Goal: Information Seeking & Learning: Find contact information

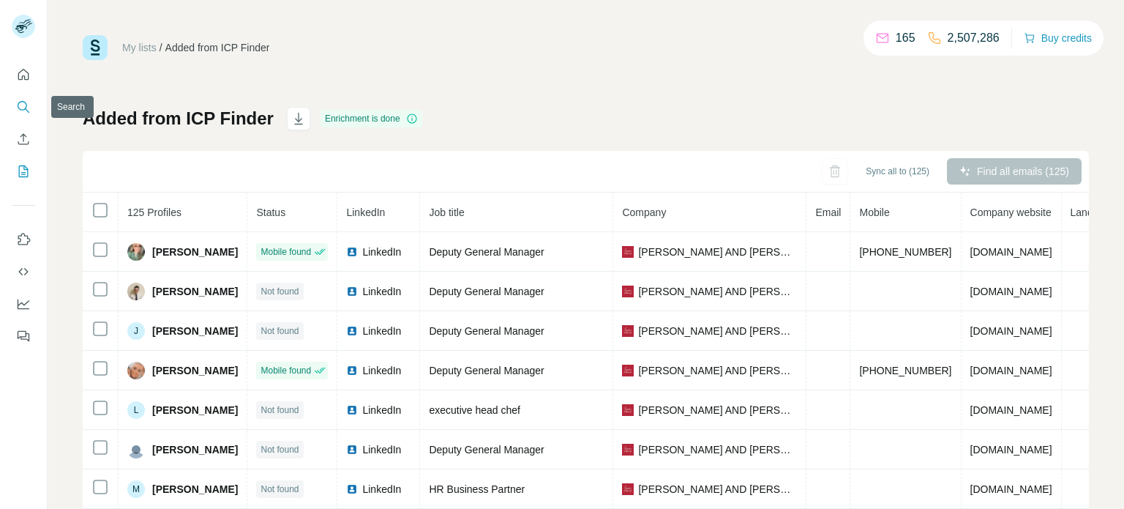
click at [25, 104] on icon "Search" at bounding box center [23, 107] width 15 height 15
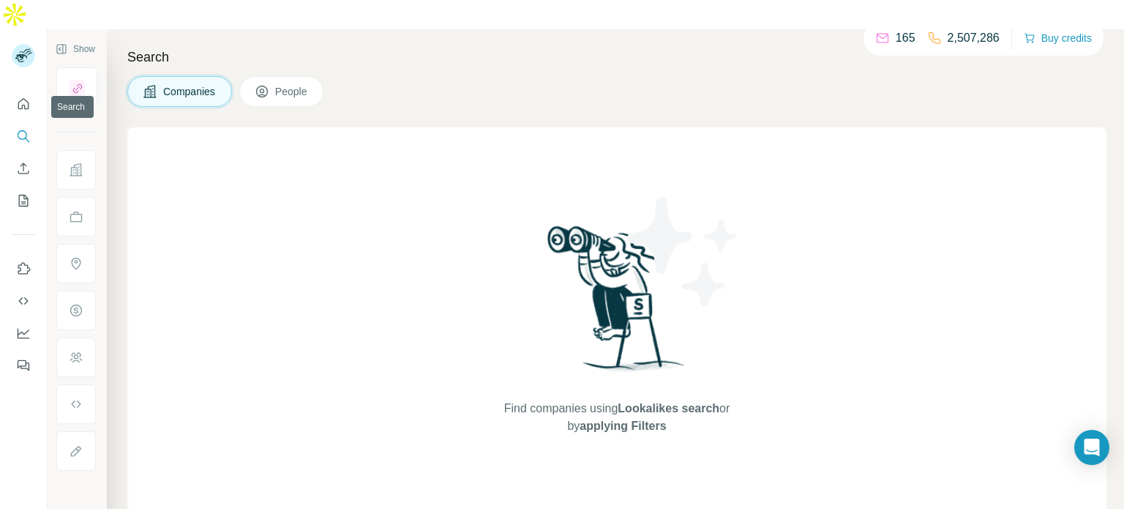
click at [29, 129] on icon "Search" at bounding box center [23, 136] width 15 height 15
click at [26, 129] on icon "Search" at bounding box center [23, 136] width 15 height 15
click at [27, 129] on icon "Search" at bounding box center [23, 136] width 15 height 15
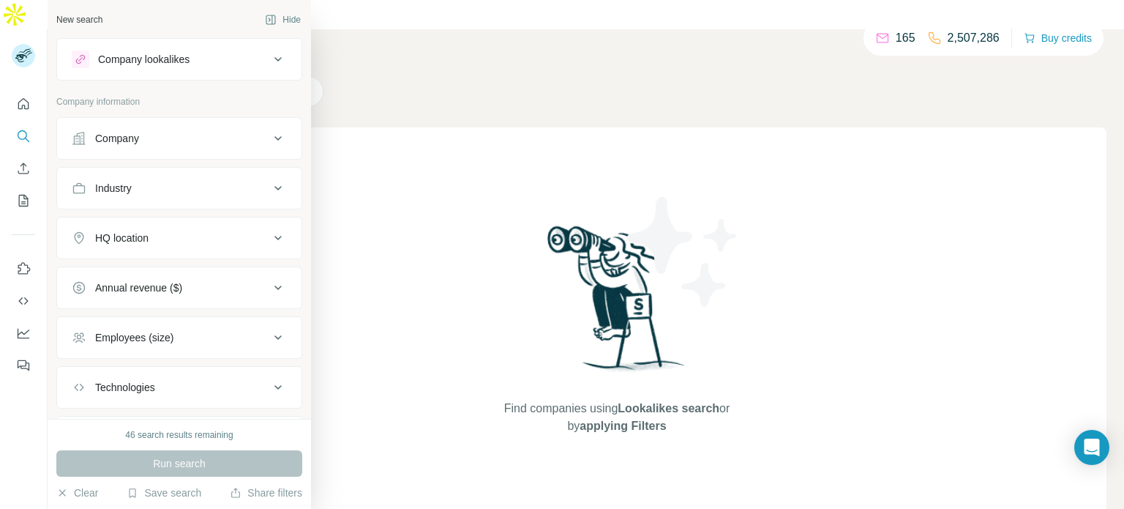
click at [283, 141] on icon at bounding box center [278, 139] width 18 height 18
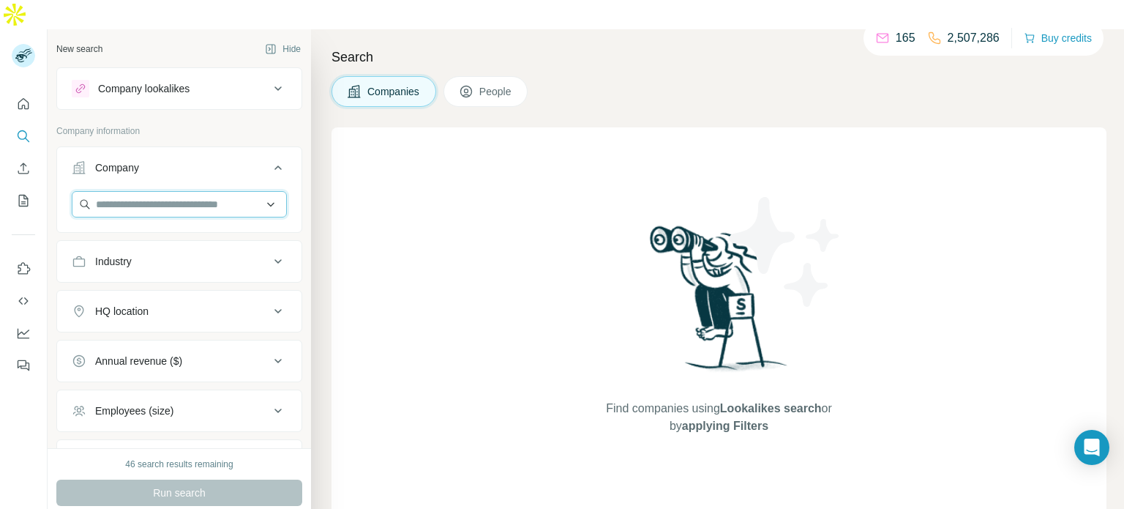
click at [255, 191] on input "text" at bounding box center [179, 204] width 215 height 26
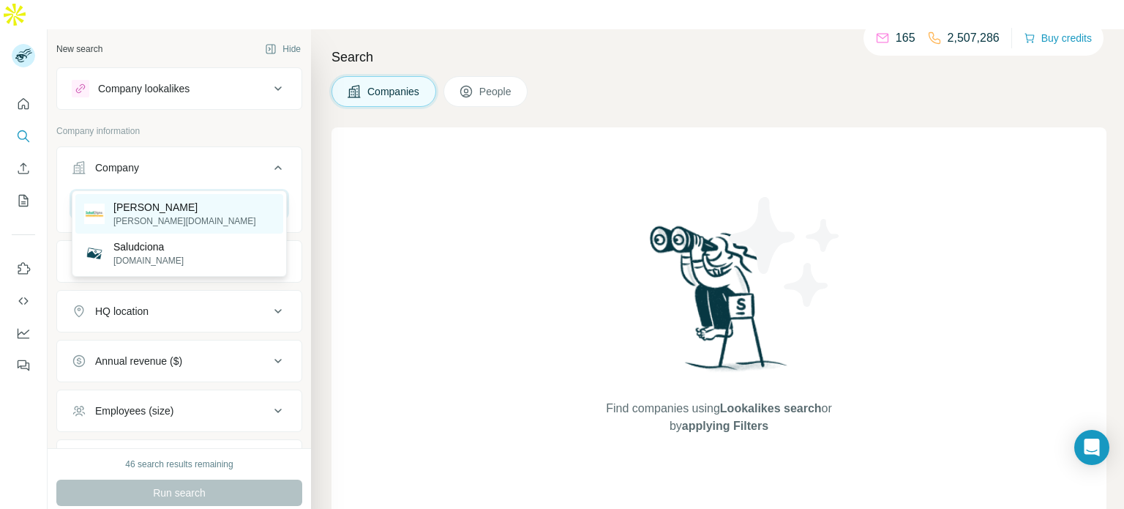
type input "**********"
click at [161, 211] on p "[PERSON_NAME]" at bounding box center [184, 207] width 143 height 15
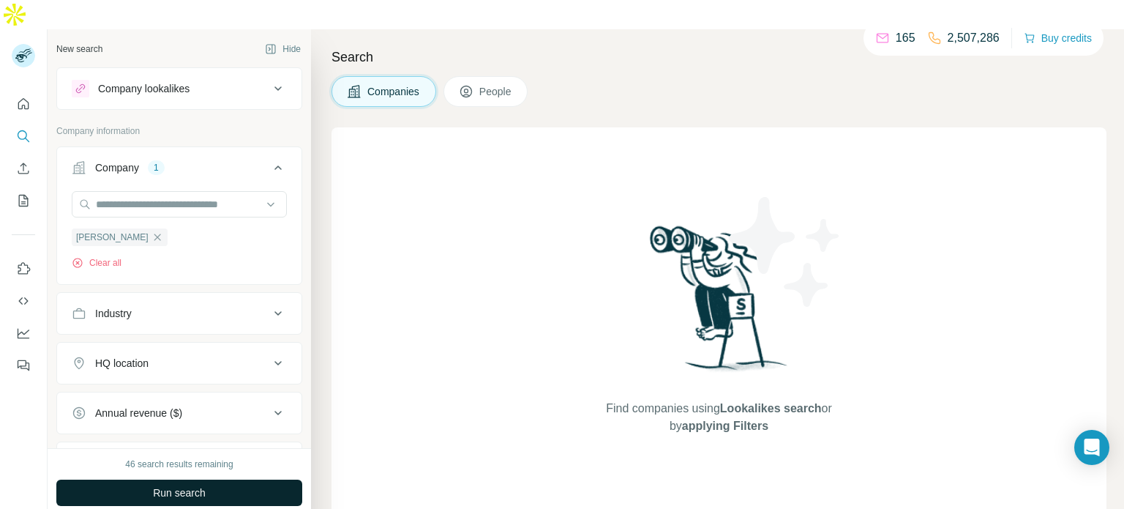
click at [182, 485] on span "Run search" at bounding box center [179, 492] width 53 height 15
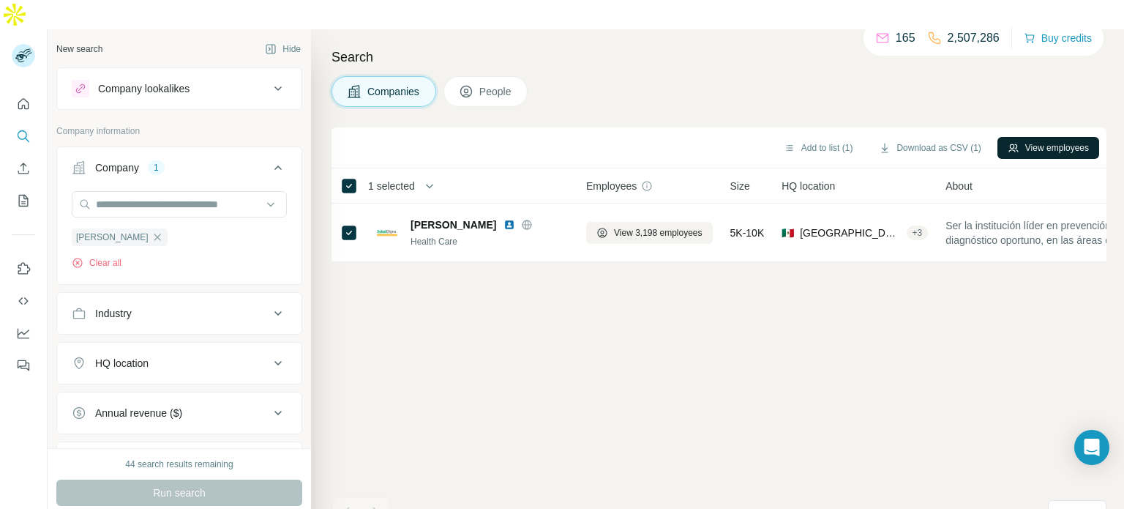
click at [1047, 137] on button "View employees" at bounding box center [1049, 148] width 102 height 22
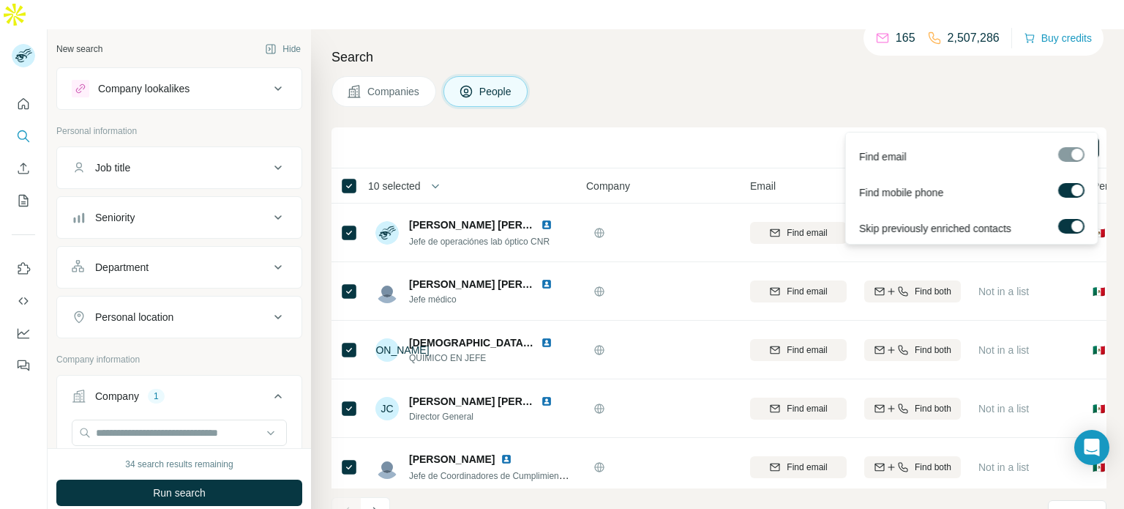
click at [1042, 141] on span "Find emails & mobiles (10)" at bounding box center [1037, 147] width 104 height 13
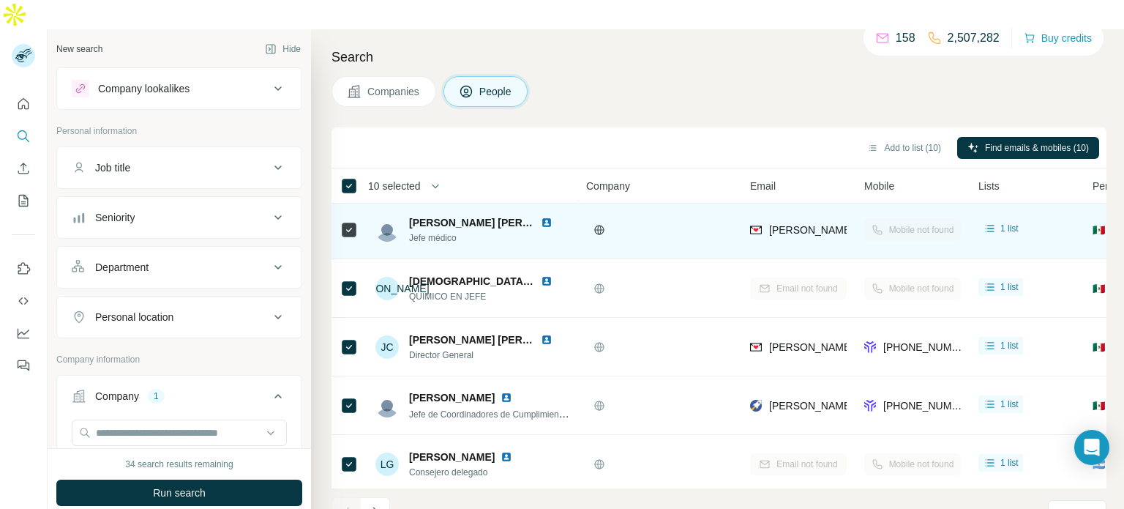
scroll to position [61, 0]
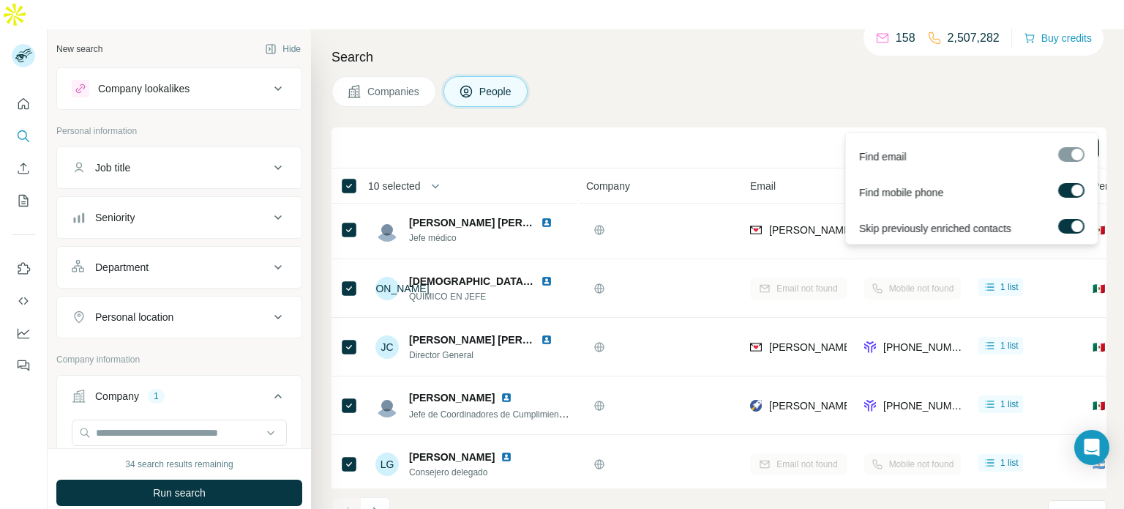
click at [1049, 141] on span "Find emails & mobiles (10)" at bounding box center [1037, 147] width 104 height 13
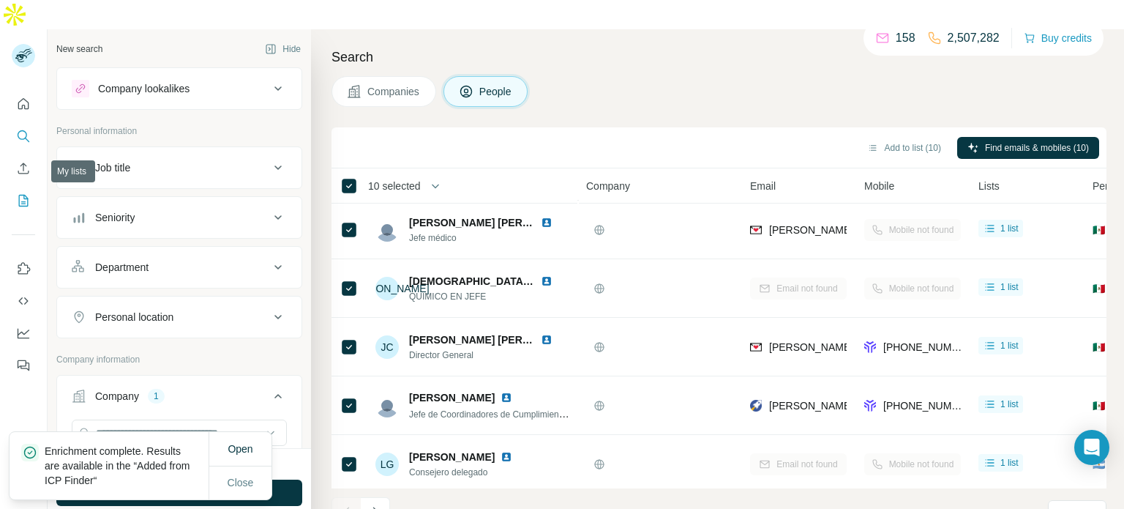
click at [21, 193] on icon "My lists" at bounding box center [23, 200] width 15 height 15
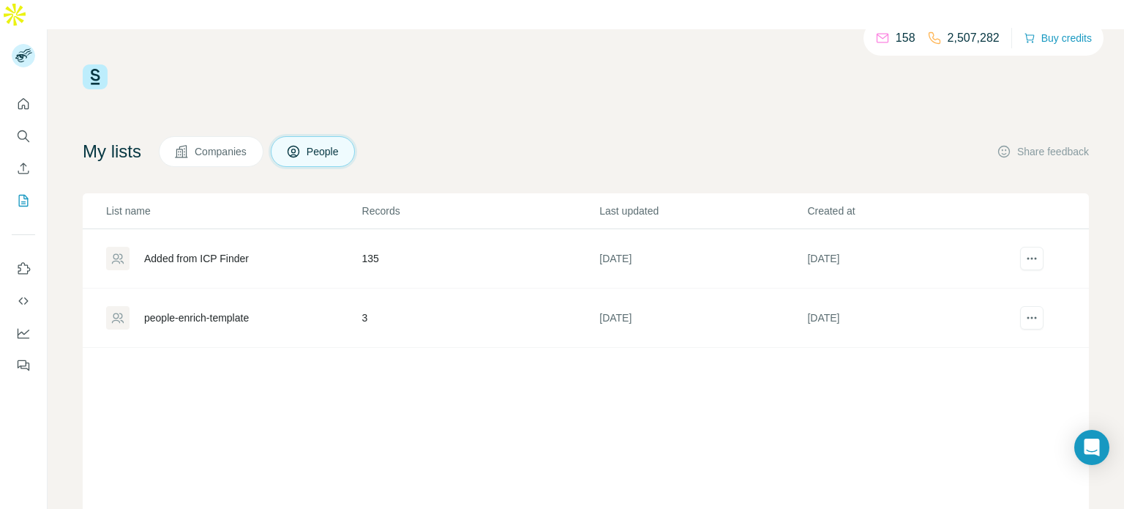
click at [370, 230] on td "135" at bounding box center [481, 258] width 238 height 59
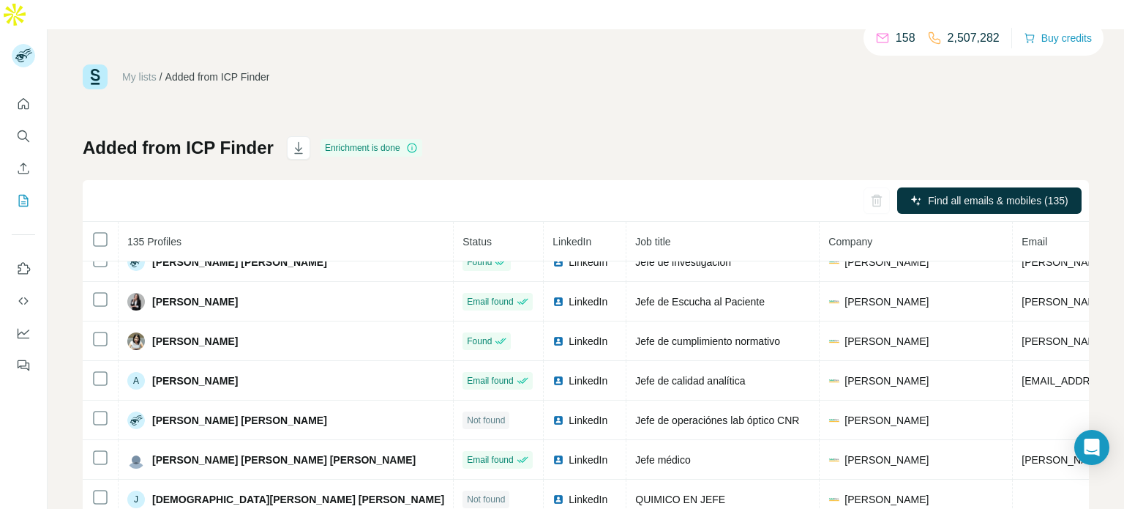
scroll to position [26, 0]
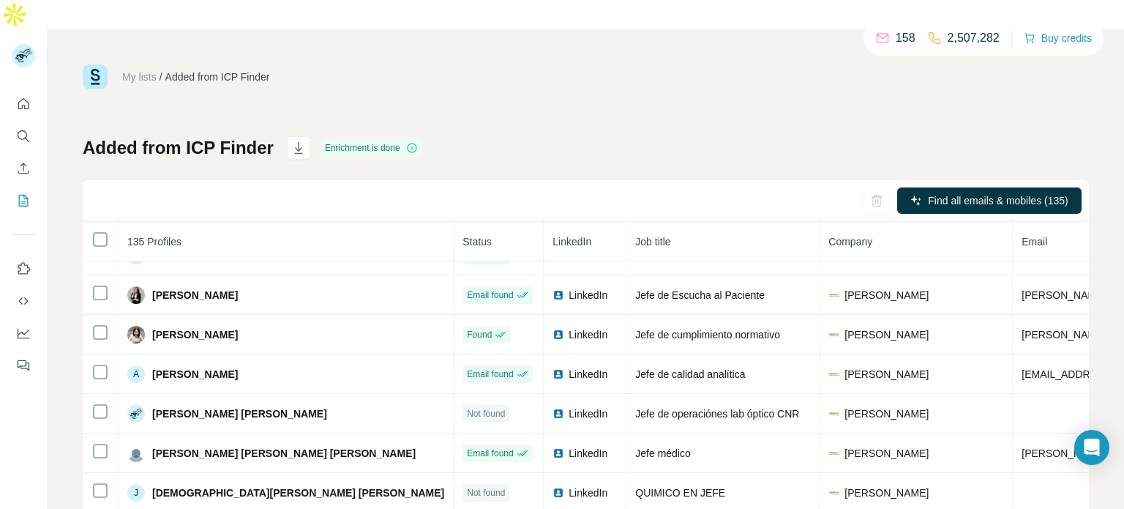
click at [454, 230] on th "Status" at bounding box center [499, 242] width 90 height 40
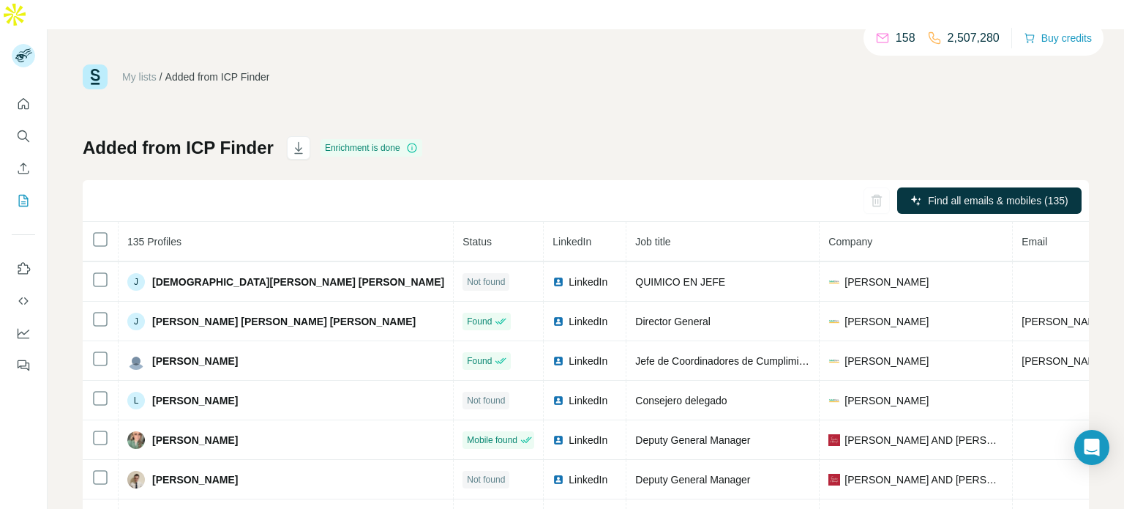
scroll to position [239, 0]
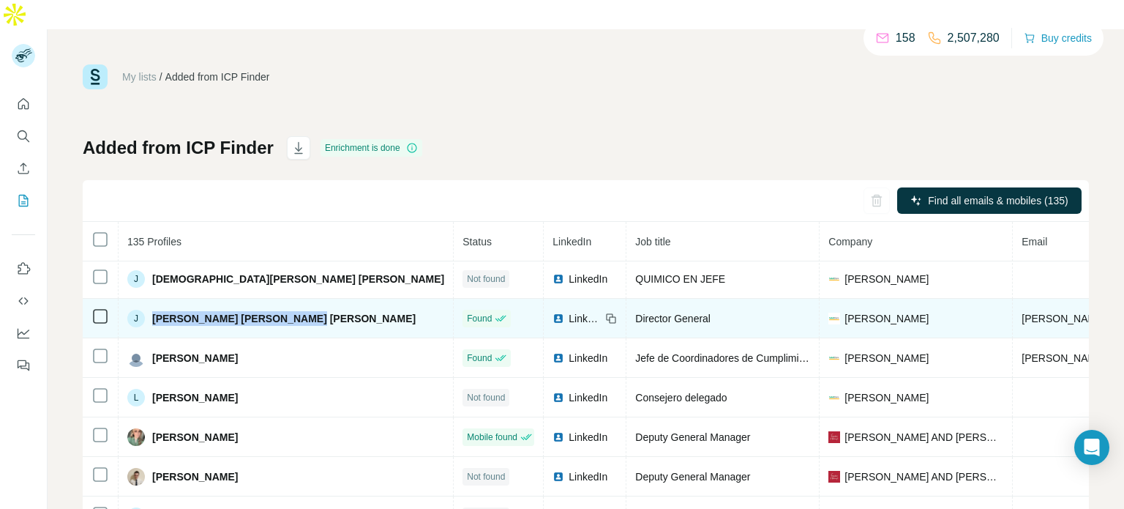
drag, startPoint x: 305, startPoint y: 290, endPoint x: 152, endPoint y: 283, distance: 152.4
click at [152, 299] on td "J [PERSON_NAME] [PERSON_NAME] [PERSON_NAME]" at bounding box center [286, 319] width 335 height 40
copy span "[PERSON_NAME] [PERSON_NAME] [PERSON_NAME]"
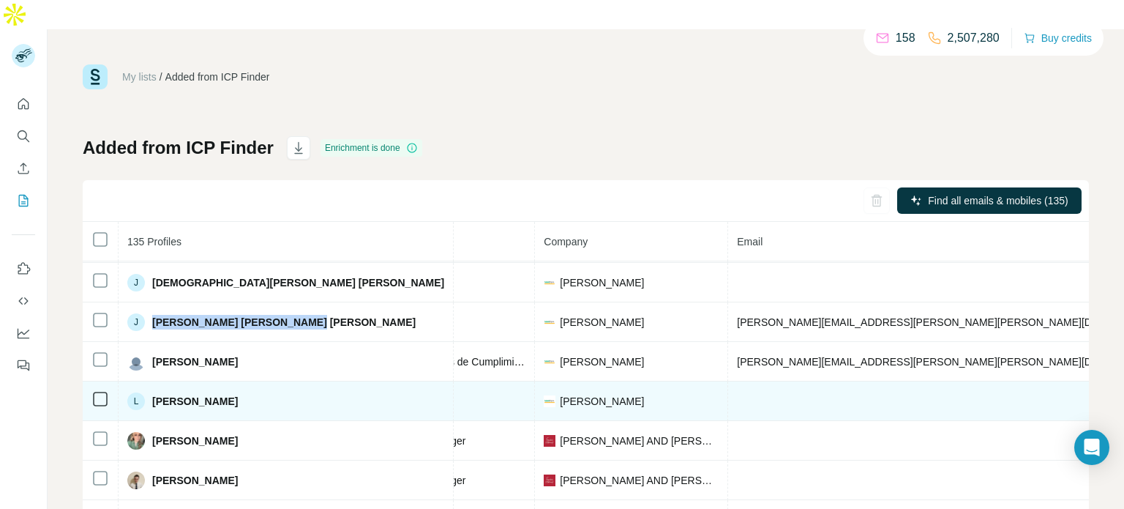
scroll to position [236, 328]
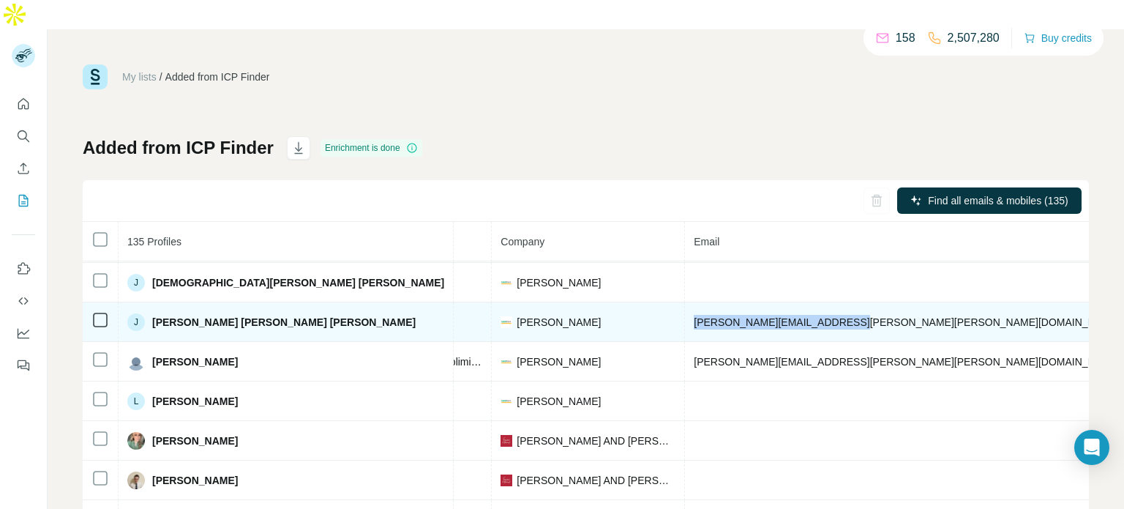
drag, startPoint x: 547, startPoint y: 294, endPoint x: 705, endPoint y: 301, distance: 158.3
click at [705, 302] on td "[PERSON_NAME][EMAIL_ADDRESS][PERSON_NAME][PERSON_NAME][DOMAIN_NAME]" at bounding box center [907, 322] width 445 height 40
copy span "[PERSON_NAME][EMAIL_ADDRESS][PERSON_NAME][PERSON_NAME][DOMAIN_NAME]"
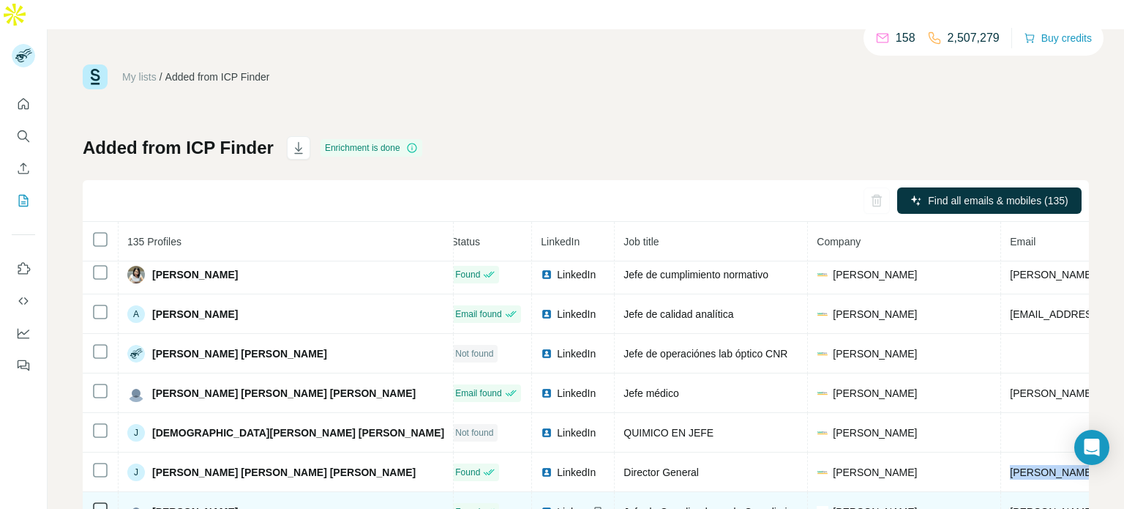
scroll to position [87, 12]
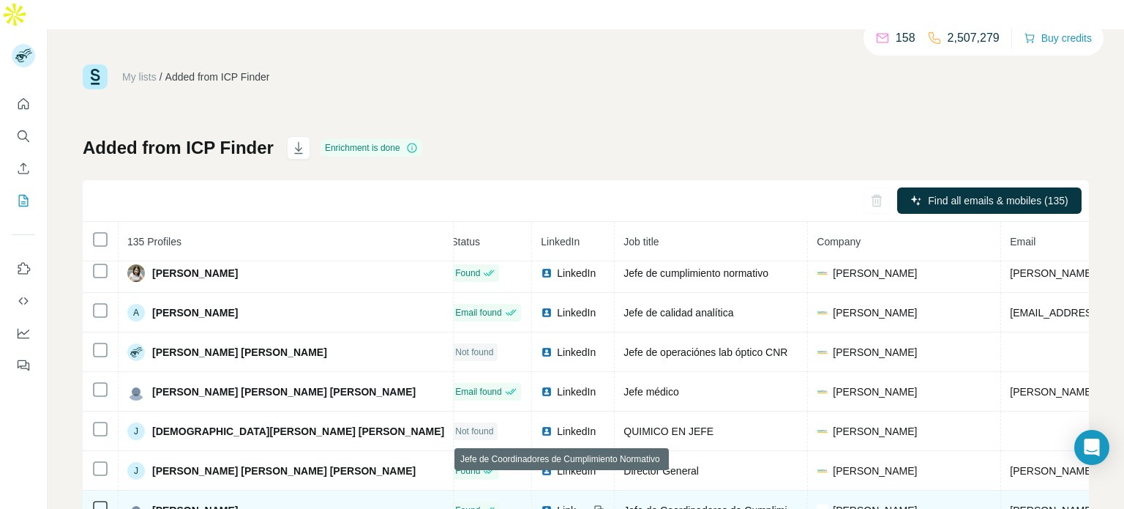
click at [624, 504] on span "Jefe de Coordinadores de Cumplimiento Normativo" at bounding box center [740, 510] width 233 height 12
drag, startPoint x: 263, startPoint y: 489, endPoint x: 152, endPoint y: 477, distance: 111.9
click at [152, 501] on div "[PERSON_NAME]" at bounding box center [285, 510] width 317 height 18
copy span "[PERSON_NAME]"
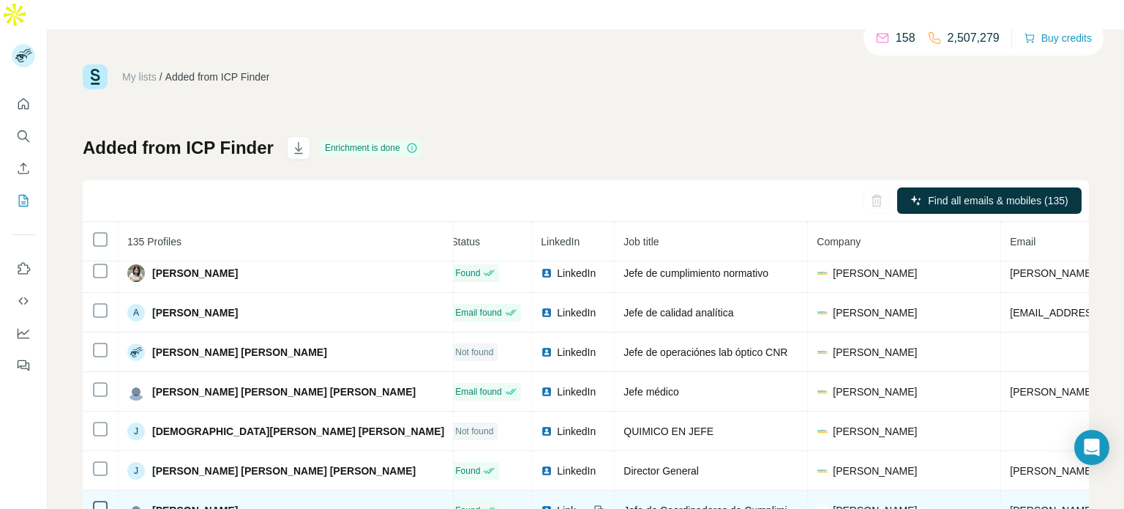
copy span "[PERSON_NAME]"
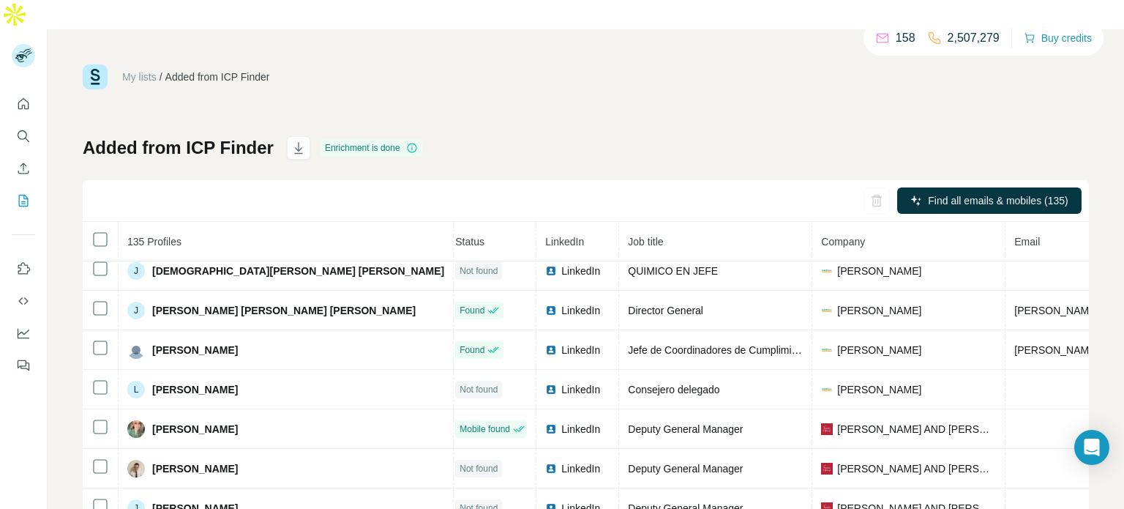
scroll to position [247, 5]
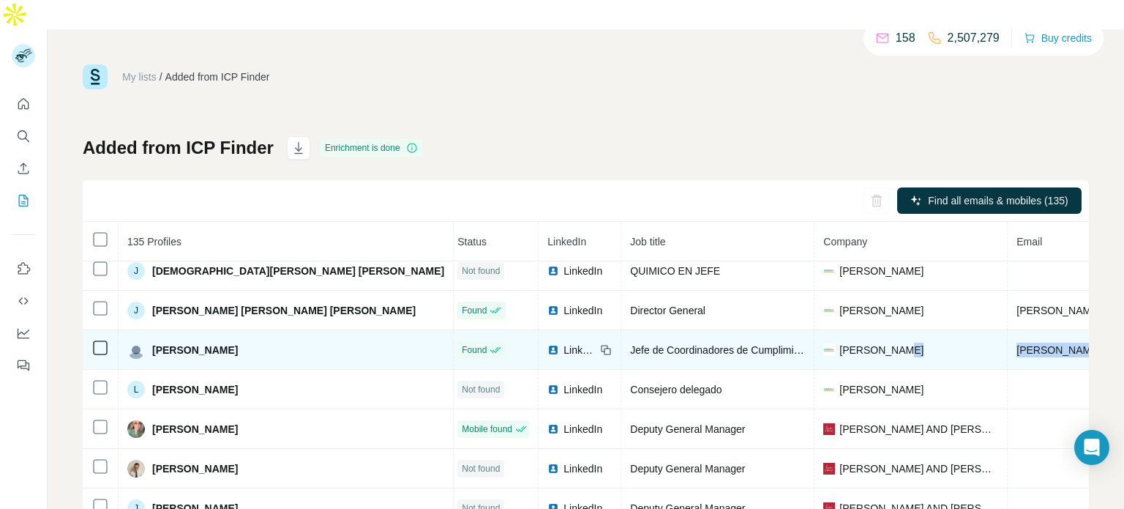
drag, startPoint x: 1017, startPoint y: 321, endPoint x: 848, endPoint y: 325, distance: 168.4
click at [848, 330] on tr "[PERSON_NAME] Found LinkedIn Jefe de Coordinadores de Cumplimiento Normativo [P…" at bounding box center [1030, 350] width 1905 height 40
copy tr "[PERSON_NAME][EMAIL_ADDRESS][PERSON_NAME][PERSON_NAME][DOMAIN_NAME]"
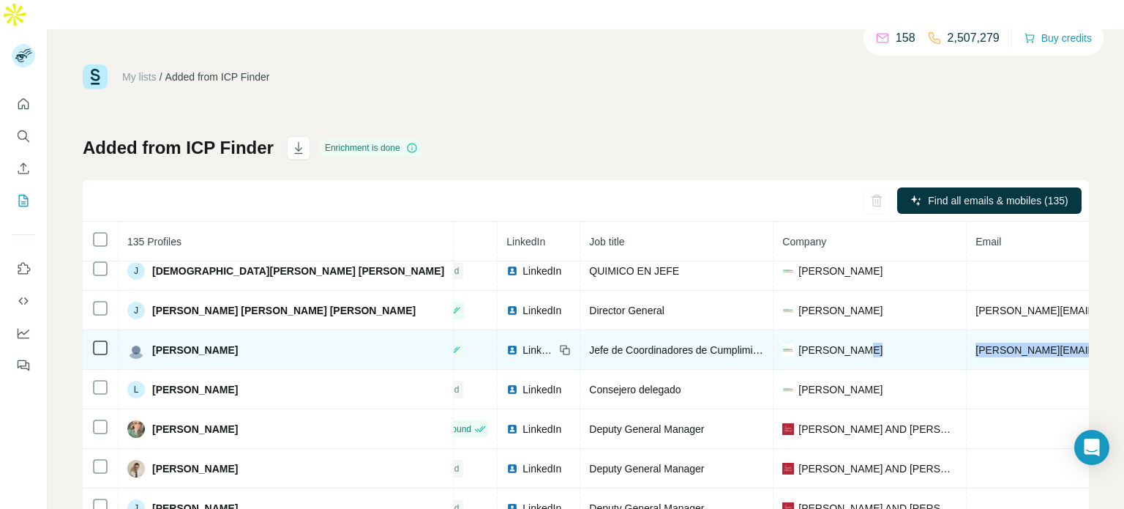
scroll to position [250, 56]
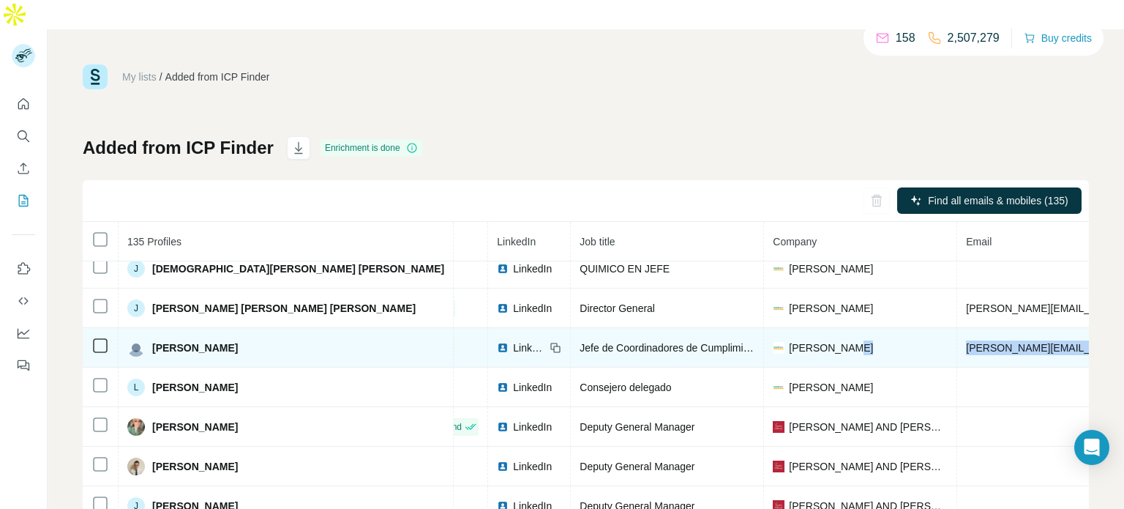
click at [580, 342] on span "Jefe de Coordinadores de Cumplimiento Normativo" at bounding box center [696, 348] width 233 height 12
drag, startPoint x: 605, startPoint y: 321, endPoint x: 428, endPoint y: 317, distance: 177.2
click at [571, 328] on td "Jefe de Coordinadores de Cumplimiento Normativo" at bounding box center [667, 348] width 193 height 40
copy span "Jefe de Coordinadores de Cumplim"
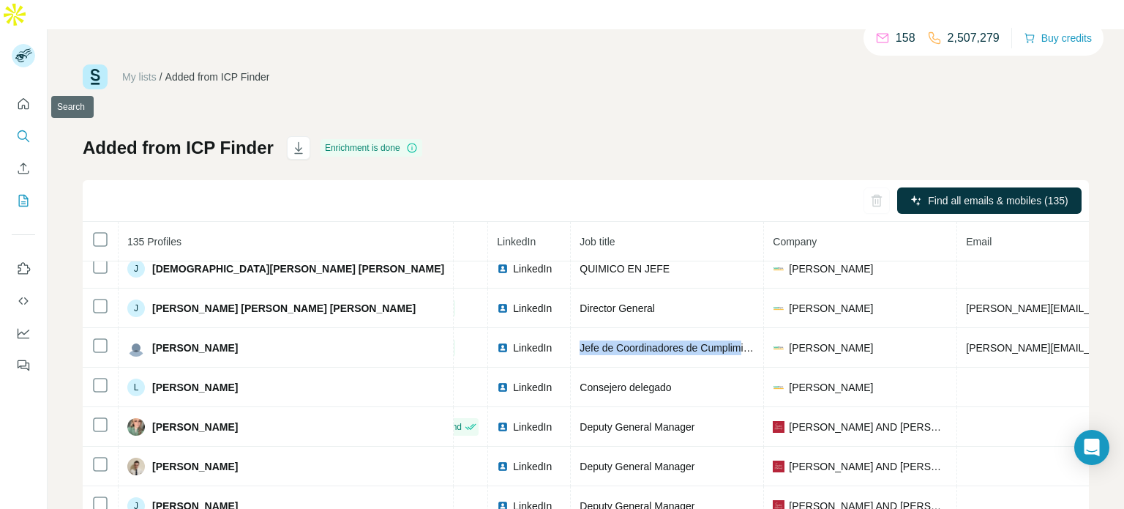
click at [12, 123] on button "Search" at bounding box center [23, 136] width 23 height 26
click at [23, 129] on icon "Search" at bounding box center [23, 136] width 15 height 15
